Goal: Find specific page/section: Find specific page/section

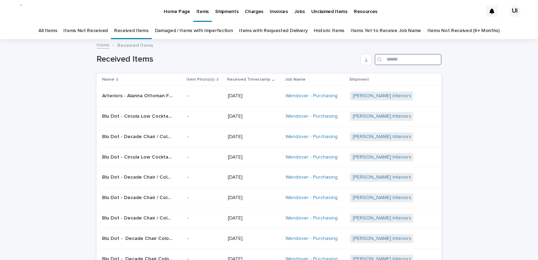
click at [422, 59] on input "Search" at bounding box center [407, 59] width 67 height 11
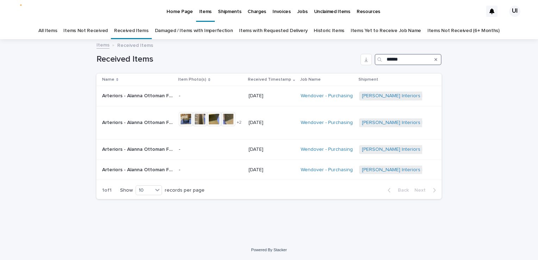
type input "******"
click at [434, 60] on icon "Search" at bounding box center [435, 59] width 3 height 4
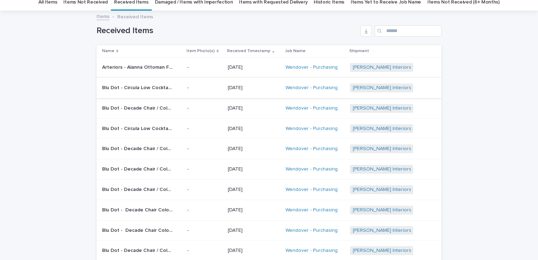
scroll to position [70, 0]
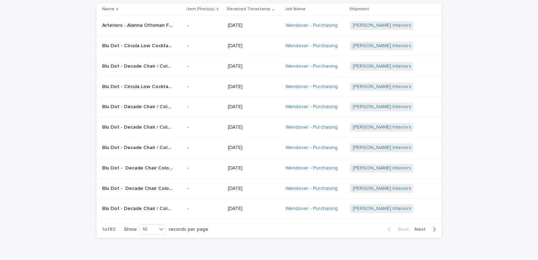
click at [421, 229] on span "Next" at bounding box center [421, 229] width 15 height 5
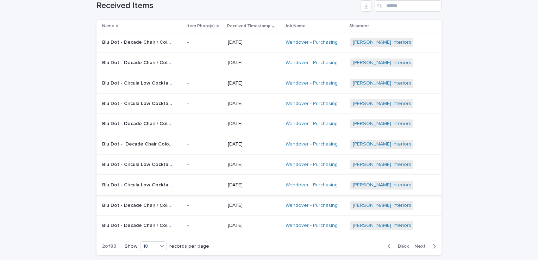
scroll to position [106, 0]
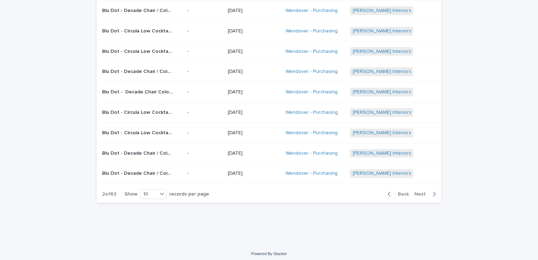
click at [412, 191] on button "Next" at bounding box center [426, 194] width 30 height 6
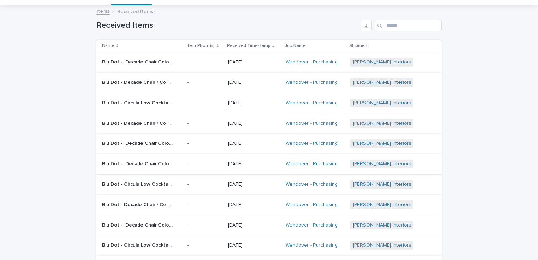
scroll to position [106, 0]
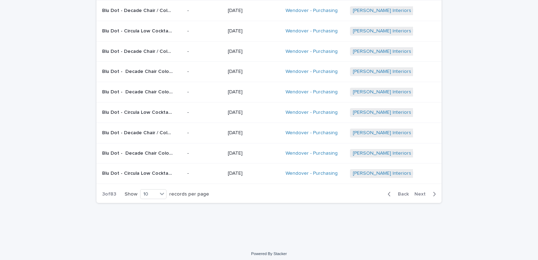
click at [403, 191] on span "Back" at bounding box center [401, 193] width 15 height 5
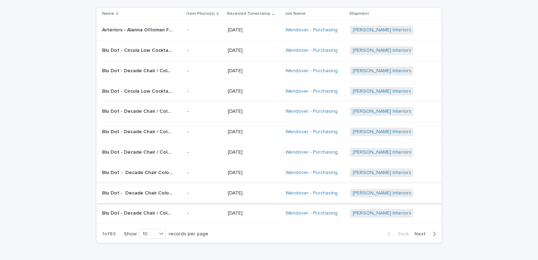
scroll to position [70, 0]
